Goal: Transaction & Acquisition: Purchase product/service

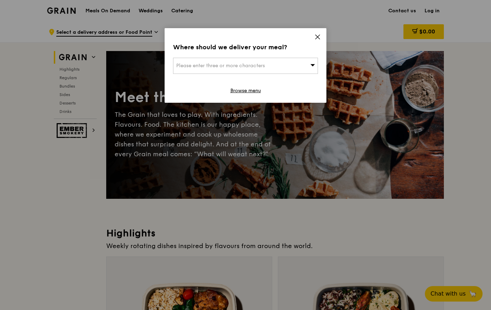
click at [278, 60] on div "Please enter three or more characters" at bounding box center [245, 66] width 145 height 16
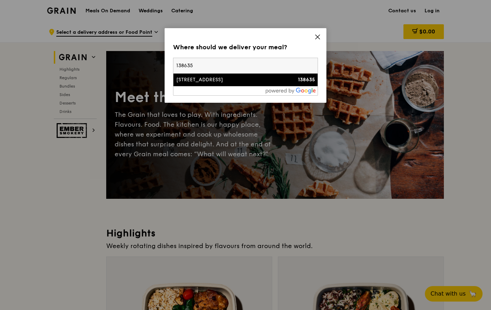
type input "138635"
click at [223, 81] on div "[STREET_ADDRESS]" at bounding box center [228, 79] width 104 height 7
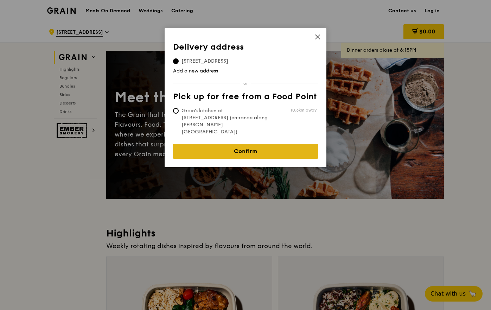
click at [254, 144] on link "Confirm" at bounding box center [245, 151] width 145 height 15
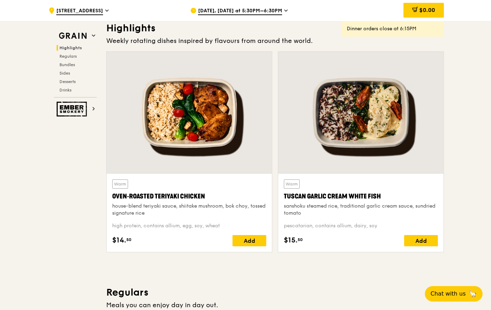
scroll to position [204, 0]
drag, startPoint x: 109, startPoint y: 195, endPoint x: 221, endPoint y: 195, distance: 111.9
click at [221, 195] on div "Warm Oven‑Roasted Teriyaki Chicken house-blend teriyaki sauce, shiitake mushroo…" at bounding box center [189, 213] width 165 height 78
copy div "Oven‑Roasted Teriyaki Chicken"
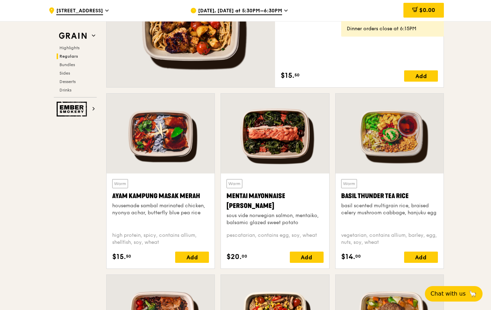
scroll to position [558, 0]
